Goal: Task Accomplishment & Management: Use online tool/utility

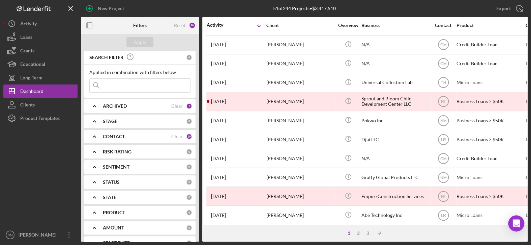
scroll to position [270, 0]
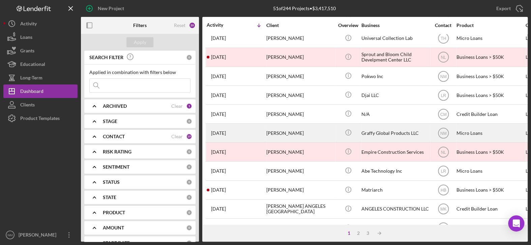
click at [283, 130] on div "[PERSON_NAME]" at bounding box center [299, 133] width 67 height 18
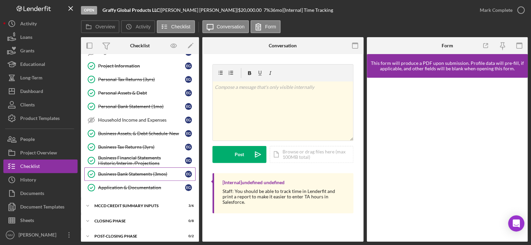
scroll to position [138, 0]
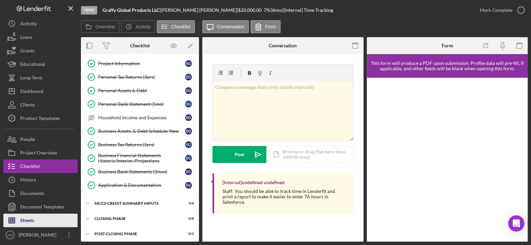
click at [35, 222] on button "Sheets" at bounding box center [40, 219] width 74 height 13
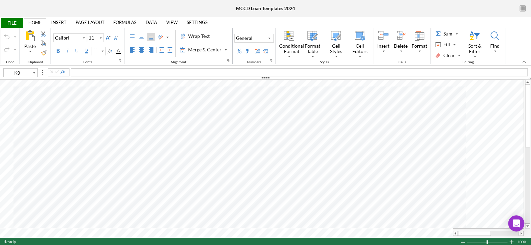
type input "10"
click at [451, 236] on tr at bounding box center [262, 232] width 524 height 9
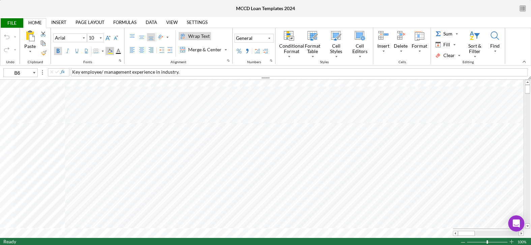
click at [110, 50] on div "Background Color" at bounding box center [110, 51] width 5 height 5
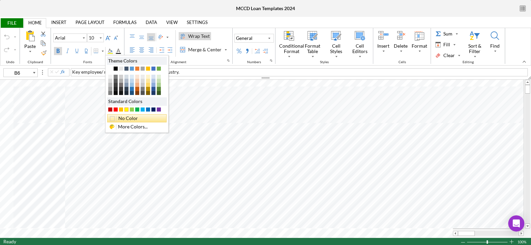
click at [124, 115] on div "No Color" at bounding box center [136, 118] width 59 height 8
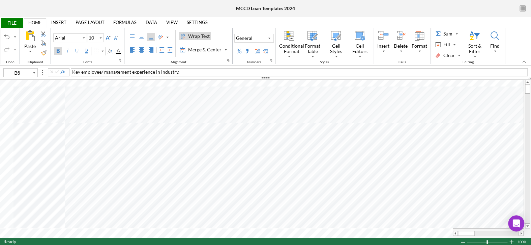
click at [58, 54] on label "Bold" at bounding box center [58, 51] width 8 height 8
click at [59, 51] on div "Bold" at bounding box center [57, 50] width 5 height 5
click at [110, 52] on div "Background Color" at bounding box center [110, 51] width 5 height 5
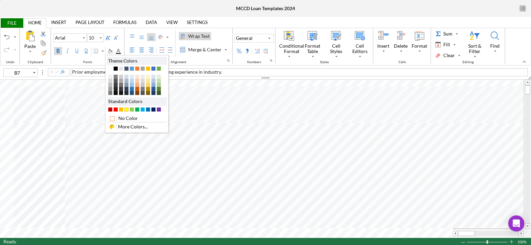
click at [127, 108] on div "#FFFF00" at bounding box center [126, 109] width 4 height 4
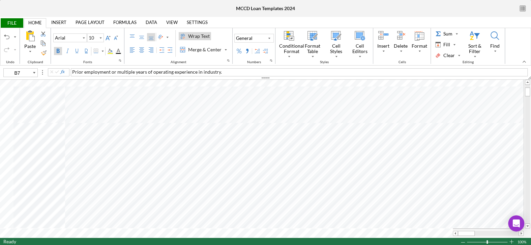
type input "B11"
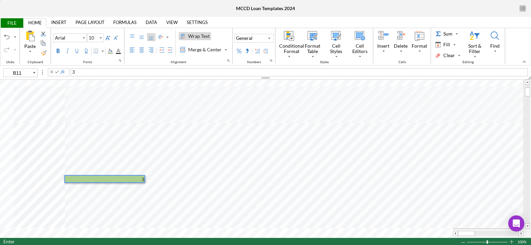
type input "B12"
type input "11"
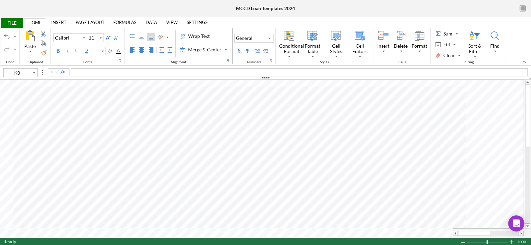
type input "D5"
type input "D6"
type input "A91"
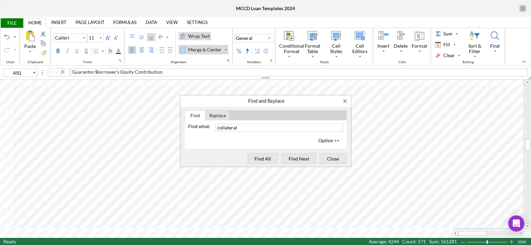
type input "collateral"
click at [256, 159] on span "Find All" at bounding box center [263, 157] width 26 height 9
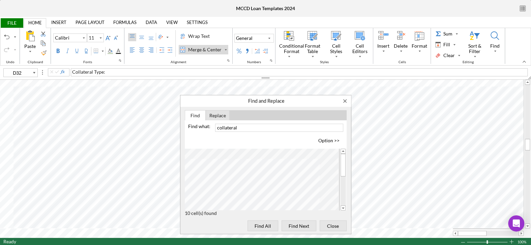
type input "E32"
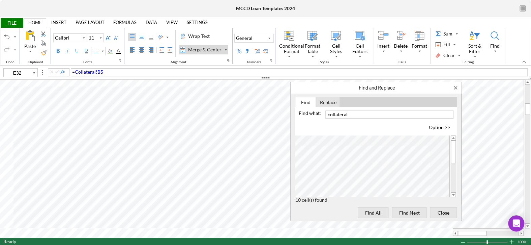
drag, startPoint x: 301, startPoint y: 101, endPoint x: 412, endPoint y: 88, distance: 111.4
click at [412, 88] on div "Find and Replace" at bounding box center [376, 87] width 171 height 11
type input "8"
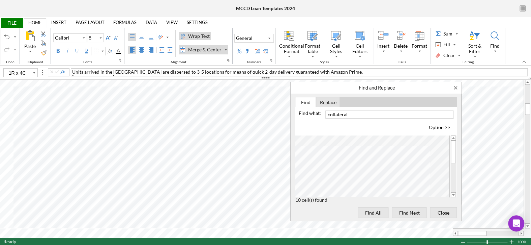
type input "E34"
type input "11"
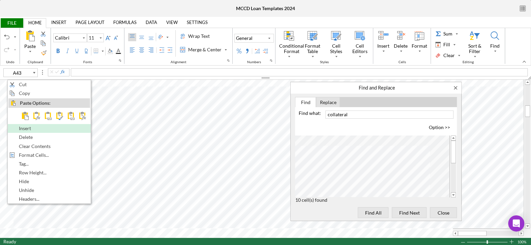
click at [26, 128] on span "Insert" at bounding box center [29, 127] width 20 height 5
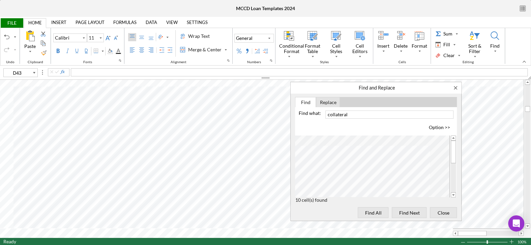
type input "D43"
click at [206, 50] on div "Merge & Center" at bounding box center [205, 49] width 36 height 7
click at [112, 51] on div "Background Color" at bounding box center [110, 51] width 5 height 5
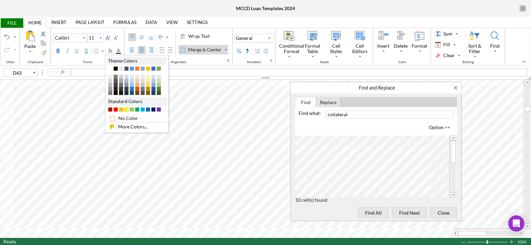
click at [125, 107] on div "#FFFF00" at bounding box center [126, 109] width 4 height 4
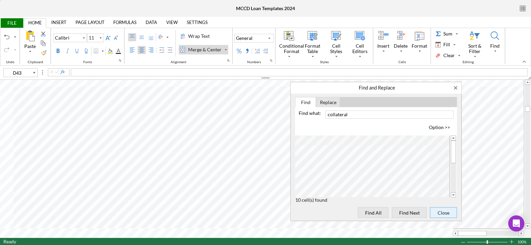
click at [443, 209] on span "Close" at bounding box center [443, 211] width 22 height 9
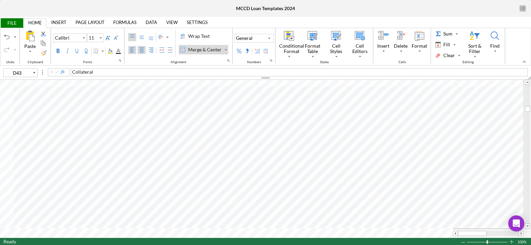
click at [130, 50] on div "Left Align" at bounding box center [132, 49] width 5 height 5
click at [139, 34] on div "Middle Align" at bounding box center [141, 36] width 5 height 5
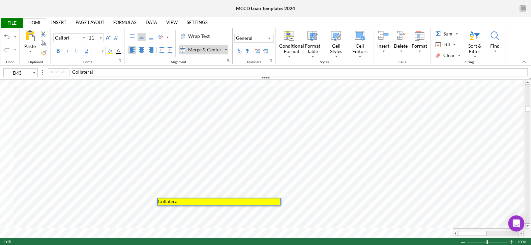
click at [186, 200] on div "Collateral" at bounding box center [219, 201] width 122 height 6
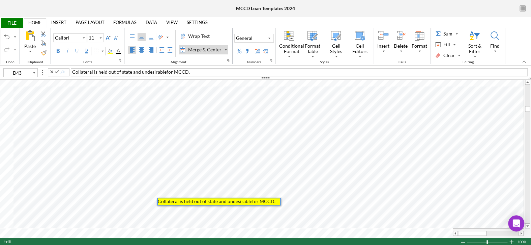
click at [250, 201] on span "Collateral is held out of state and undesirablefor MCCD." at bounding box center [217, 201] width 118 height 6
click at [218, 201] on span "Collateral is held out of state and undesirable for MCCD." at bounding box center [217, 201] width 119 height 6
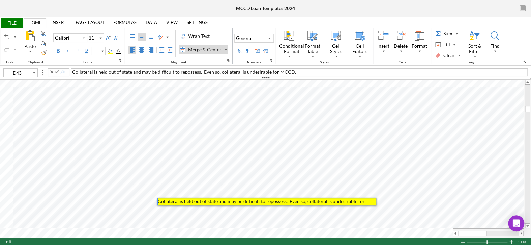
click at [360, 200] on span "Collateral is held out of state and may be difficult to repossess. Even so, col…" at bounding box center [262, 204] width 208 height 12
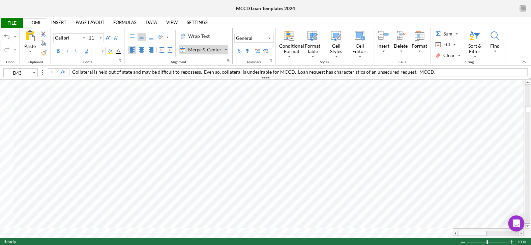
click at [193, 41] on div "Wrap Text" at bounding box center [204, 36] width 54 height 10
click at [194, 33] on div "Wrap Text" at bounding box center [199, 36] width 24 height 7
click at [428, 71] on span "Collateral is held out of state and may be difficult to repossess. Even so, col…" at bounding box center [253, 72] width 363 height 6
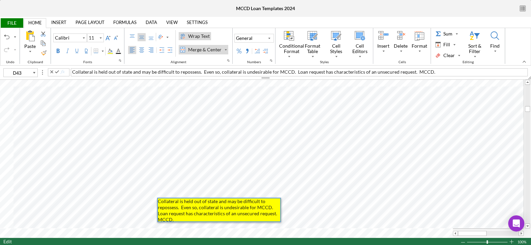
drag, startPoint x: 430, startPoint y: 71, endPoint x: 412, endPoint y: 73, distance: 19.0
click at [412, 73] on div "Collateral is held out of state and may be difficult to repossess. Even so, col…" at bounding box center [299, 72] width 457 height 8
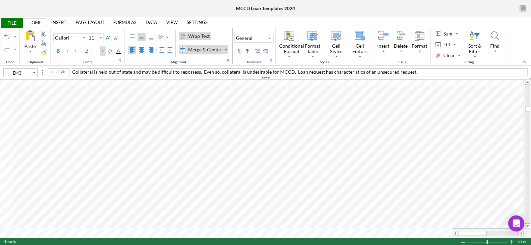
click at [102, 50] on div "Border" at bounding box center [102, 50] width 3 height 9
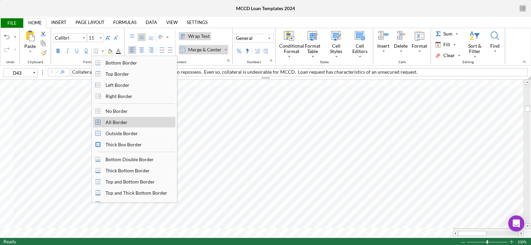
click at [108, 123] on div "All Border" at bounding box center [116, 121] width 29 height 9
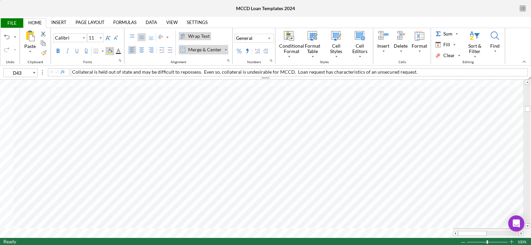
click at [111, 48] on div "Background Color" at bounding box center [110, 51] width 8 height 8
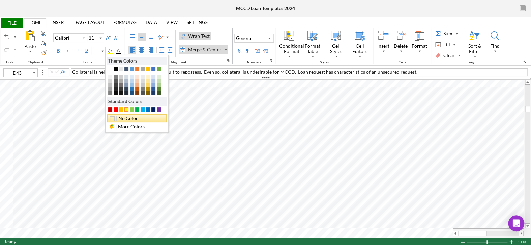
click at [124, 115] on div "No Color" at bounding box center [136, 118] width 59 height 8
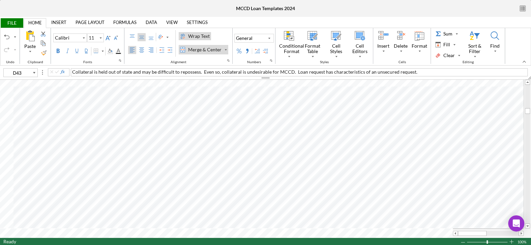
click at [148, 21] on link "DATA" at bounding box center [152, 22] width 20 height 9
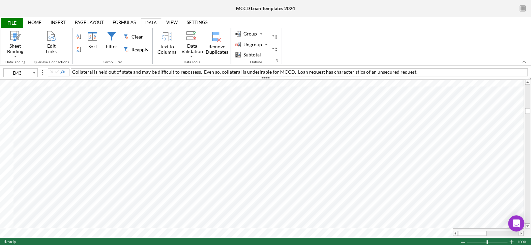
click at [32, 24] on link "HOME" at bounding box center [35, 22] width 22 height 9
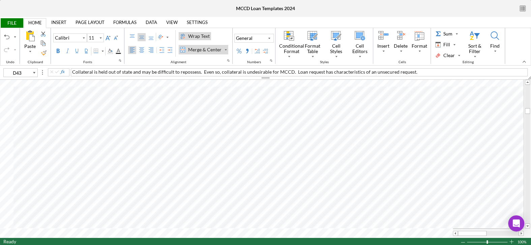
click at [153, 20] on link "DATA" at bounding box center [152, 22] width 20 height 9
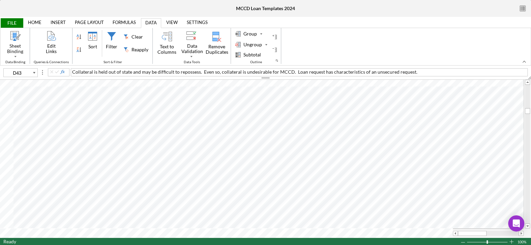
click at [170, 20] on link "VIEW" at bounding box center [172, 22] width 20 height 9
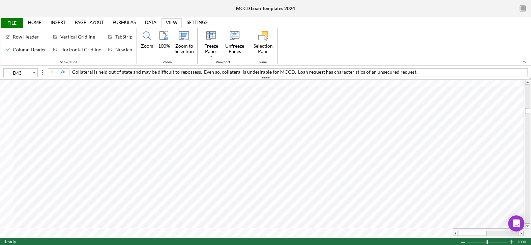
click at [197, 20] on link "SETTINGS" at bounding box center [197, 22] width 29 height 9
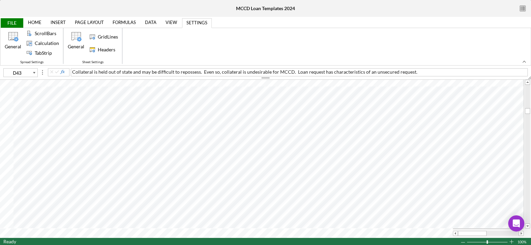
click at [35, 24] on link "HOME" at bounding box center [35, 22] width 22 height 9
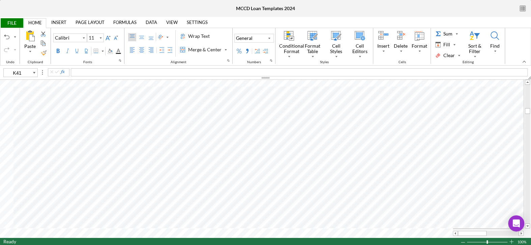
click at [17, 23] on span "FILE" at bounding box center [11, 22] width 23 height 9
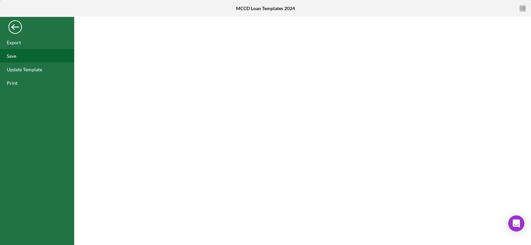
click at [18, 56] on div "Save" at bounding box center [37, 55] width 74 height 13
click at [13, 31] on div "Back" at bounding box center [14, 25] width 13 height 13
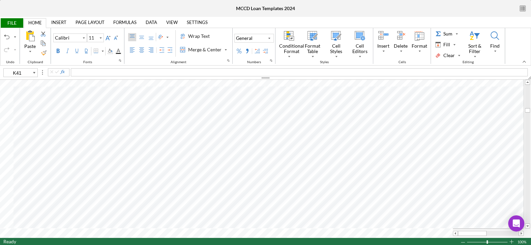
type input "I42"
click at [10, 25] on span "FILE" at bounding box center [11, 22] width 23 height 9
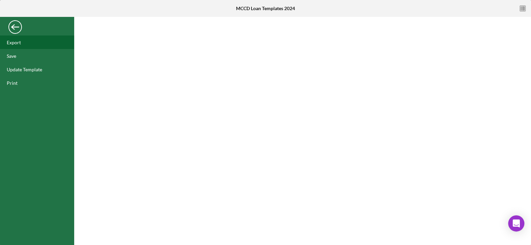
click at [22, 41] on div "Export" at bounding box center [37, 41] width 74 height 13
click at [16, 28] on div "Back" at bounding box center [14, 25] width 13 height 13
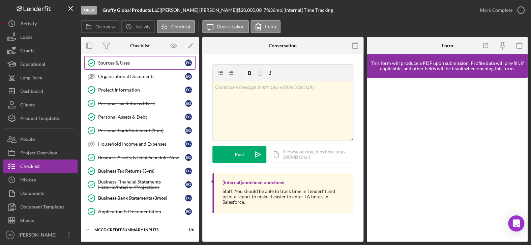
scroll to position [138, 0]
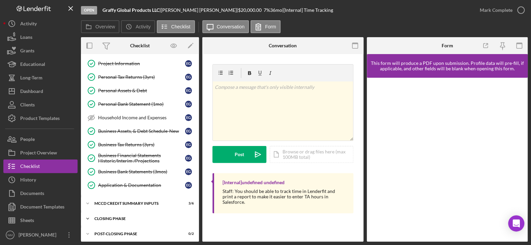
click at [113, 216] on div "Closing Phase" at bounding box center [142, 218] width 96 height 4
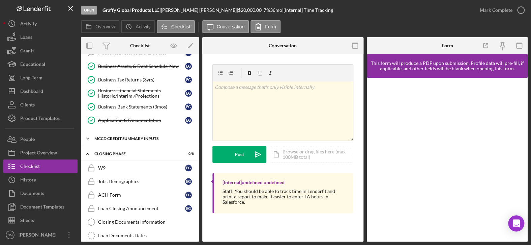
scroll to position [205, 0]
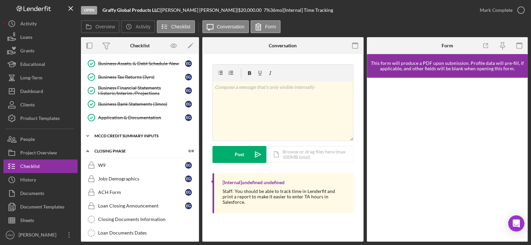
click at [112, 134] on div "MCCD Credit Summary Inputs" at bounding box center [142, 136] width 96 height 4
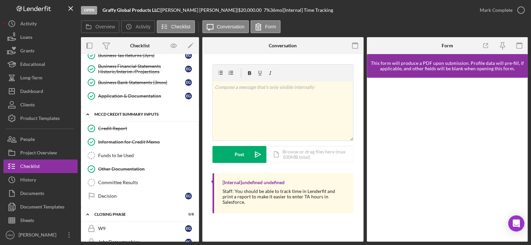
scroll to position [239, 0]
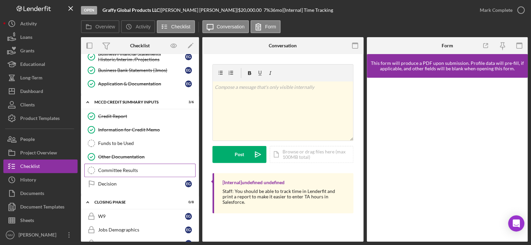
click at [111, 168] on div "Committee Results" at bounding box center [146, 169] width 97 height 5
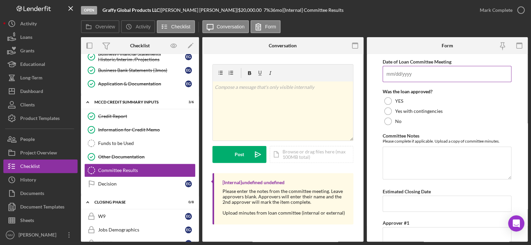
click at [395, 69] on input "Date of Loan Committee Meeting" at bounding box center [447, 74] width 129 height 16
type input "0m/dd/yyyy"
type input "[DATE]"
click at [390, 102] on div at bounding box center [388, 100] width 7 height 7
click at [29, 219] on div "Sheets" at bounding box center [27, 220] width 14 height 15
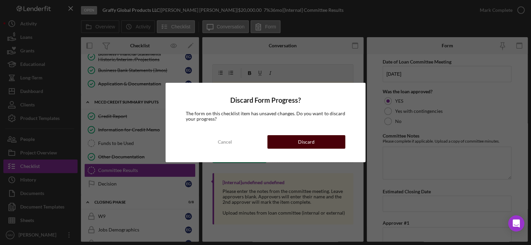
click at [304, 138] on div "Discard" at bounding box center [306, 141] width 17 height 13
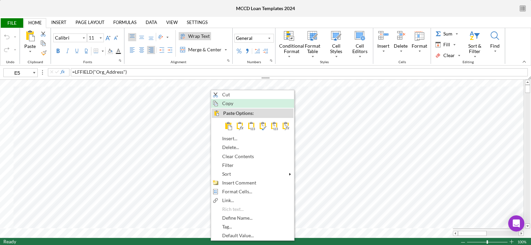
click at [234, 103] on span "Copy" at bounding box center [231, 103] width 19 height 5
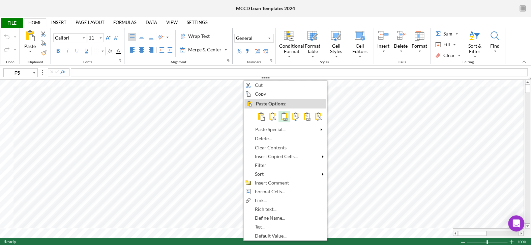
click at [284, 115] on span at bounding box center [284, 116] width 8 height 8
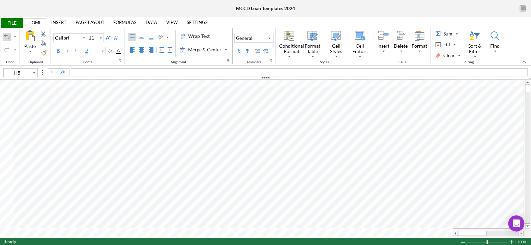
click at [5, 35] on div "Undo" at bounding box center [6, 36] width 5 height 5
type input "D88"
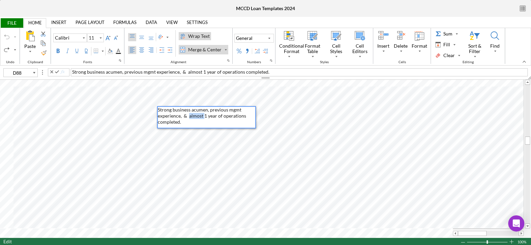
drag, startPoint x: 204, startPoint y: 114, endPoint x: 189, endPoint y: 117, distance: 15.4
click at [189, 117] on span "Strong business acumen, previous mgmt experience, & almost 1 year of operations…" at bounding box center [202, 116] width 89 height 18
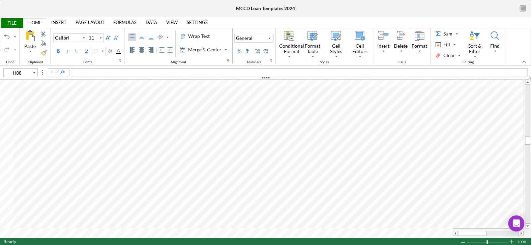
type input "G90"
type input "11"
click at [17, 20] on span "FILE" at bounding box center [11, 22] width 23 height 9
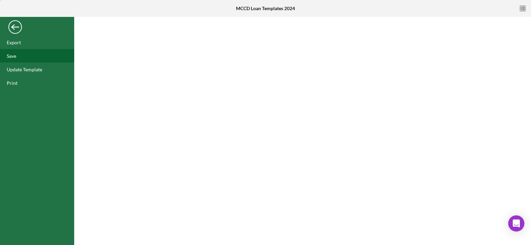
click at [8, 57] on div "Save" at bounding box center [11, 56] width 9 height 6
click at [13, 24] on div "Back" at bounding box center [14, 25] width 13 height 13
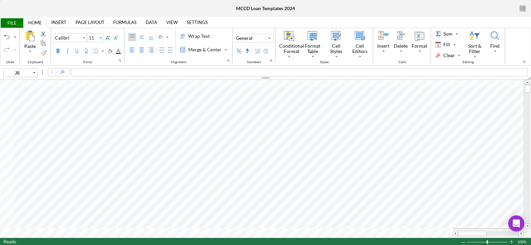
type input "M5"
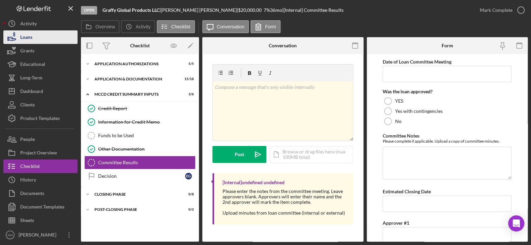
click at [18, 39] on icon "button" at bounding box center [11, 37] width 17 height 17
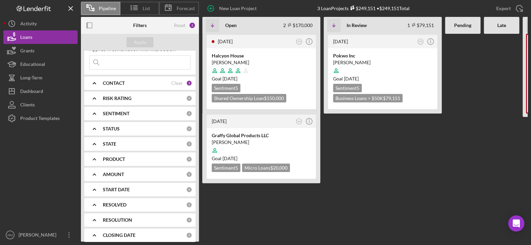
scroll to position [34, 0]
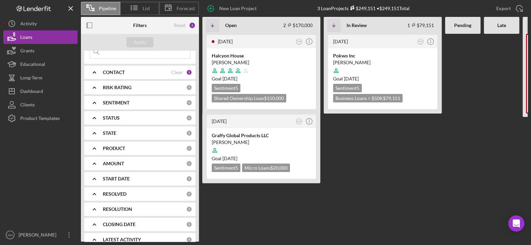
click at [96, 71] on icon "Icon/Expander" at bounding box center [94, 72] width 17 height 17
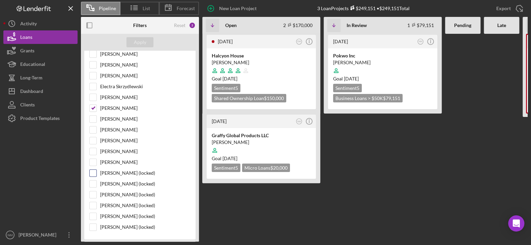
scroll to position [67, 0]
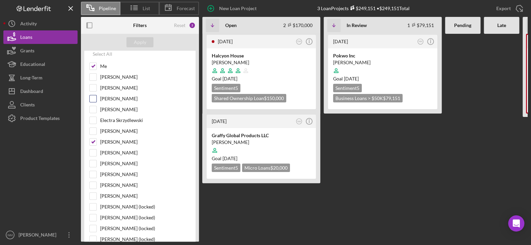
click at [94, 97] on input "[PERSON_NAME]" at bounding box center [93, 98] width 7 height 7
checkbox input "true"
click at [141, 40] on div "Apply" at bounding box center [140, 42] width 12 height 10
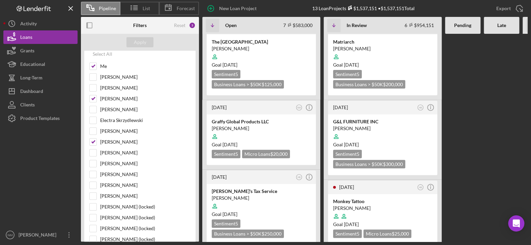
scroll to position [101, 0]
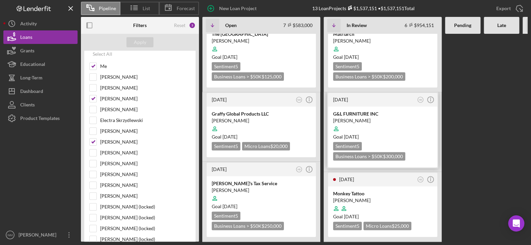
click at [373, 115] on div "G&L FURNITURE INC" at bounding box center [382, 113] width 99 height 7
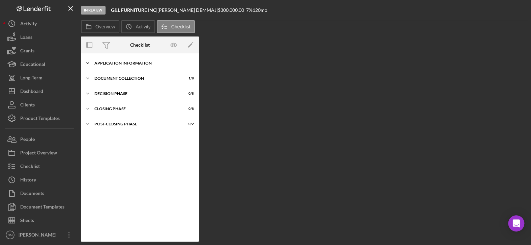
click at [88, 62] on icon "Icon/Expander" at bounding box center [87, 62] width 13 height 13
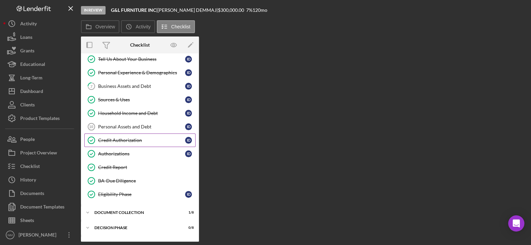
scroll to position [101, 0]
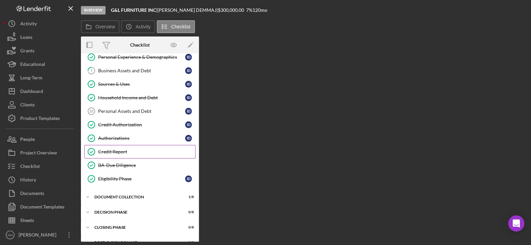
click at [128, 149] on div "Credit Report" at bounding box center [146, 151] width 97 height 5
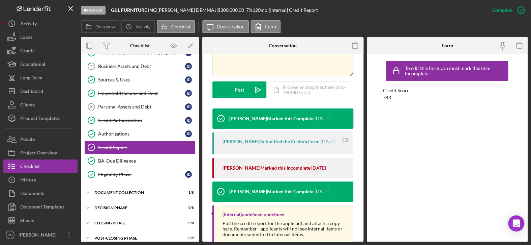
scroll to position [111, 0]
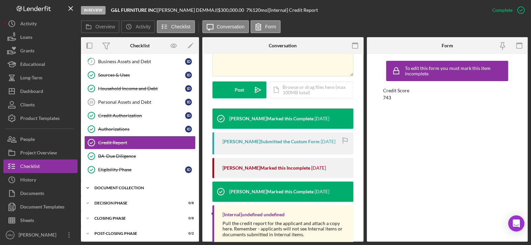
click at [89, 186] on icon "Icon/Expander" at bounding box center [87, 187] width 13 height 13
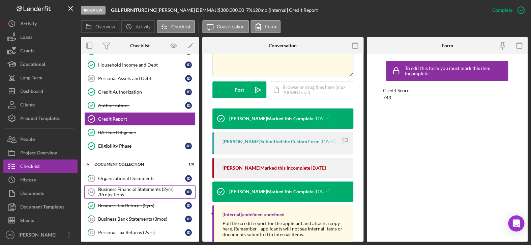
scroll to position [212, 0]
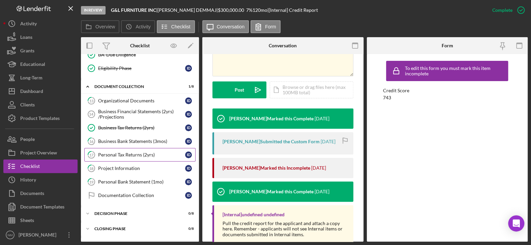
click at [144, 152] on div "Personal Tax Returns (2yrs)" at bounding box center [141, 154] width 87 height 5
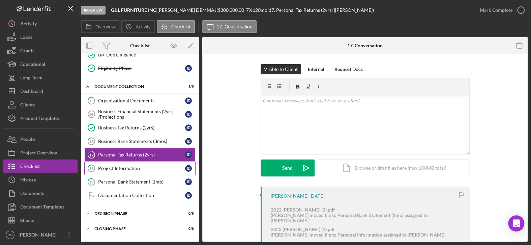
click at [133, 168] on link "18 Project Information I D" at bounding box center [139, 167] width 111 height 13
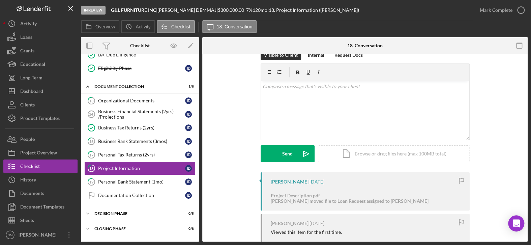
scroll to position [27, 0]
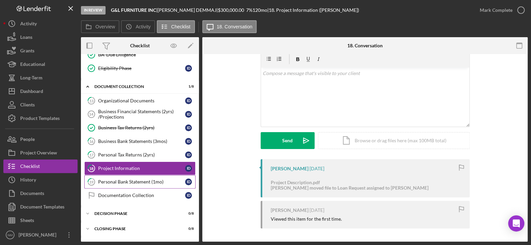
click at [128, 179] on div "Personal Bank Statement (1mo)" at bounding box center [141, 181] width 87 height 5
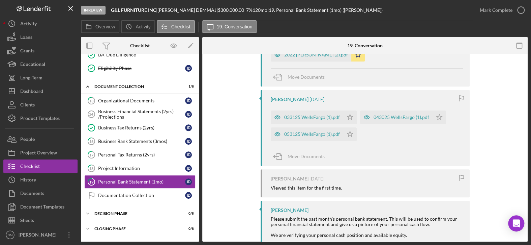
scroll to position [169, 0]
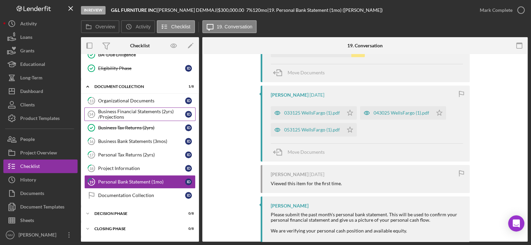
click at [141, 109] on div "Business Financial Statements (2yrs) /Projections" at bounding box center [141, 114] width 87 height 11
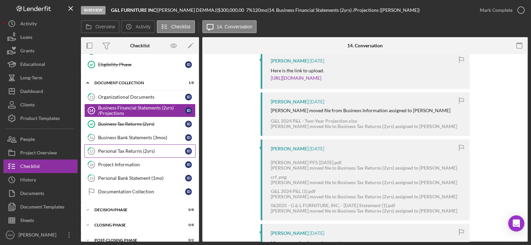
scroll to position [222, 0]
